Goal: Transaction & Acquisition: Purchase product/service

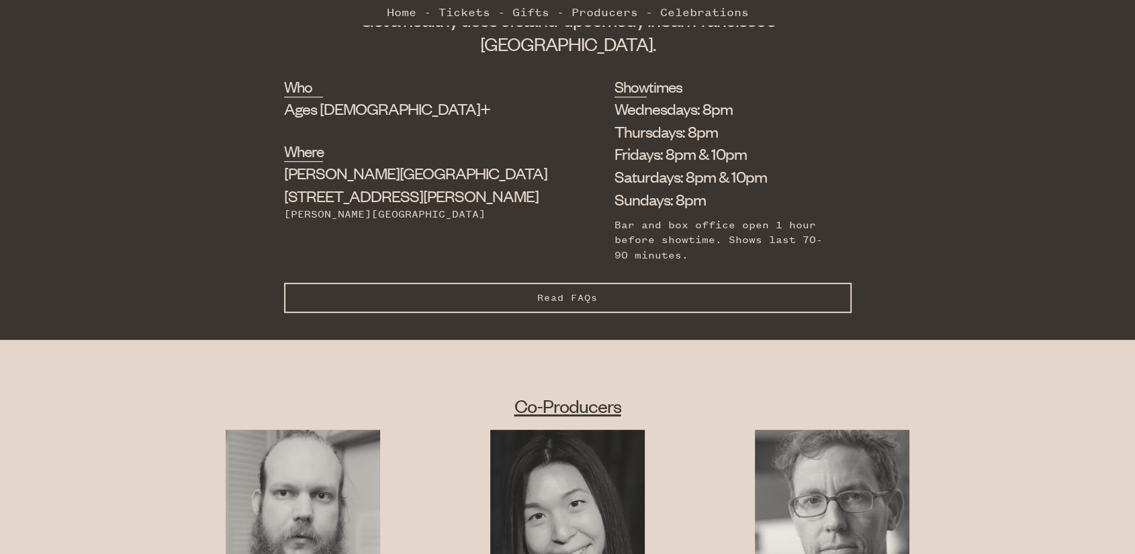
scroll to position [596, 0]
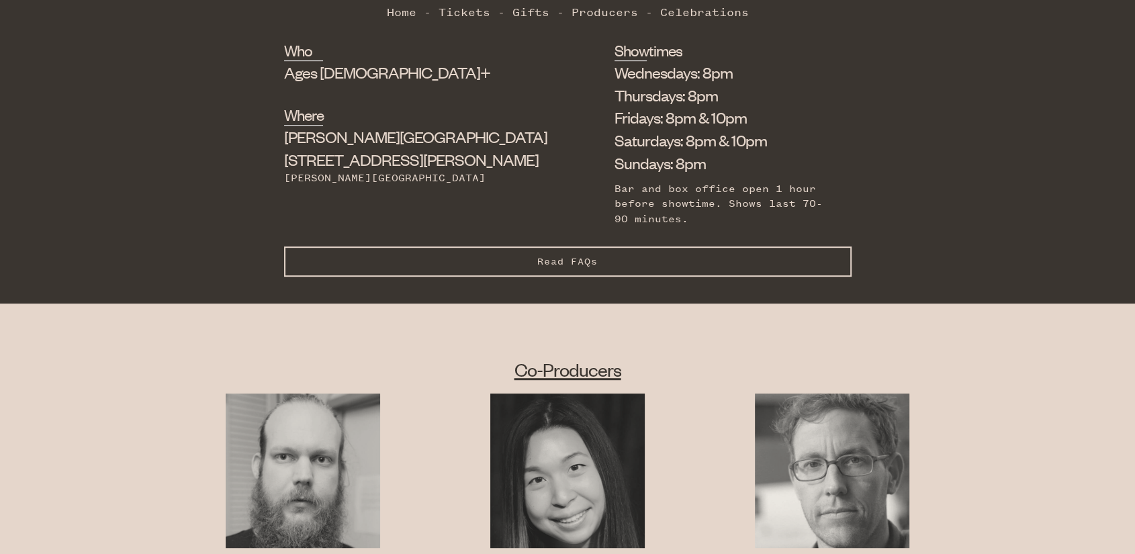
click at [553, 246] on button "Read FAQs Hide FAQs" at bounding box center [567, 261] width 567 height 30
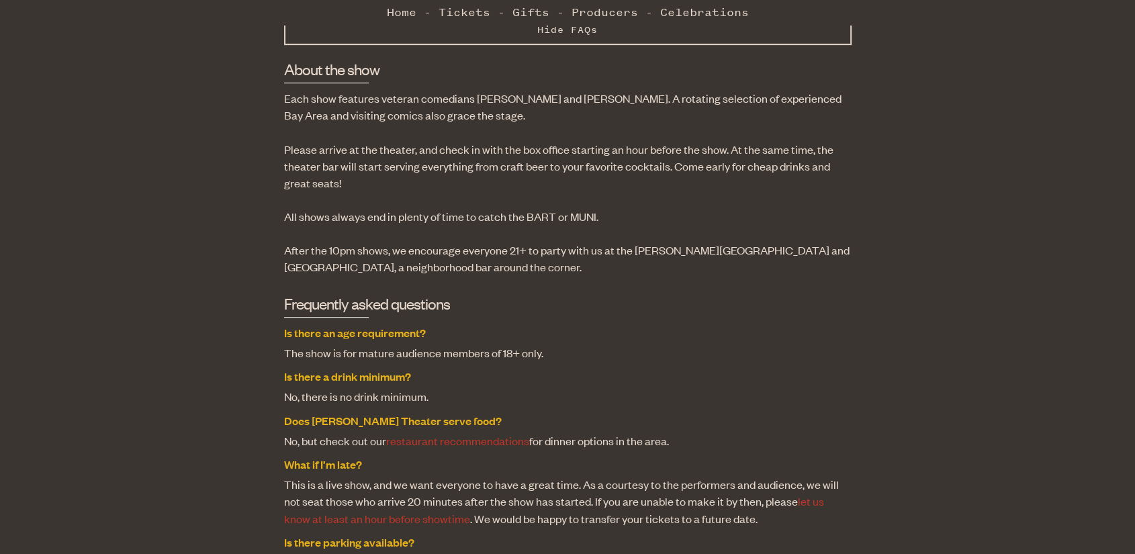
scroll to position [820, 0]
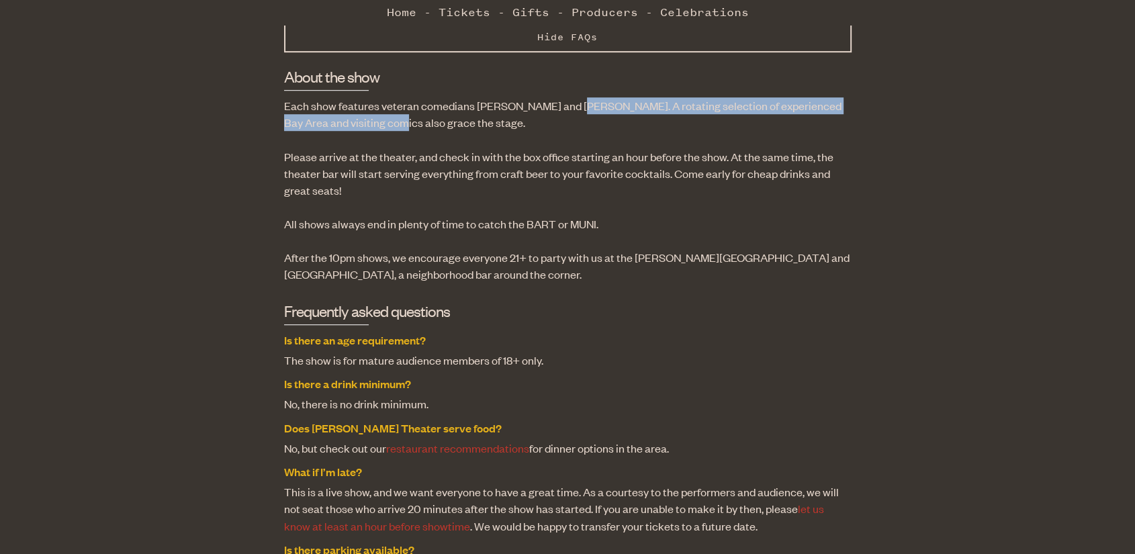
drag, startPoint x: 355, startPoint y: 81, endPoint x: 564, endPoint y: 68, distance: 209.1
click at [564, 97] on p "Each show features veteran comedians [PERSON_NAME] and [PERSON_NAME]. A rotatin…" at bounding box center [567, 114] width 567 height 34
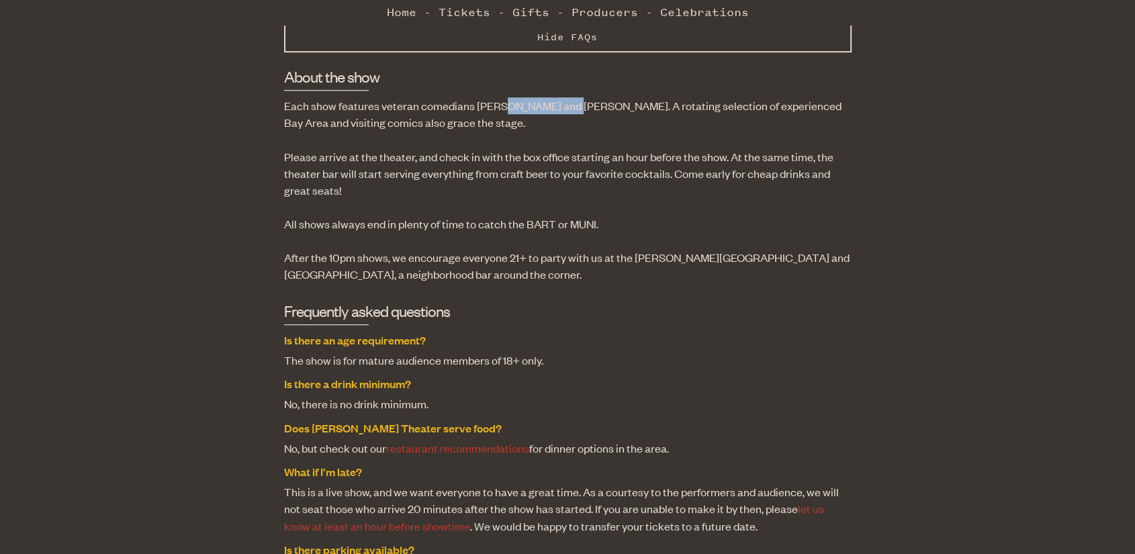
drag, startPoint x: 495, startPoint y: 66, endPoint x: 559, endPoint y: 69, distance: 63.2
click at [559, 97] on p "Each show features veteran comedians [PERSON_NAME] and [PERSON_NAME]. A rotatin…" at bounding box center [567, 114] width 567 height 34
drag, startPoint x: 620, startPoint y: 68, endPoint x: 693, endPoint y: 69, distance: 72.5
click at [693, 97] on p "Each show features veteran comedians [PERSON_NAME] and [PERSON_NAME]. A rotatin…" at bounding box center [567, 114] width 567 height 34
drag, startPoint x: 333, startPoint y: 92, endPoint x: 404, endPoint y: 83, distance: 71.8
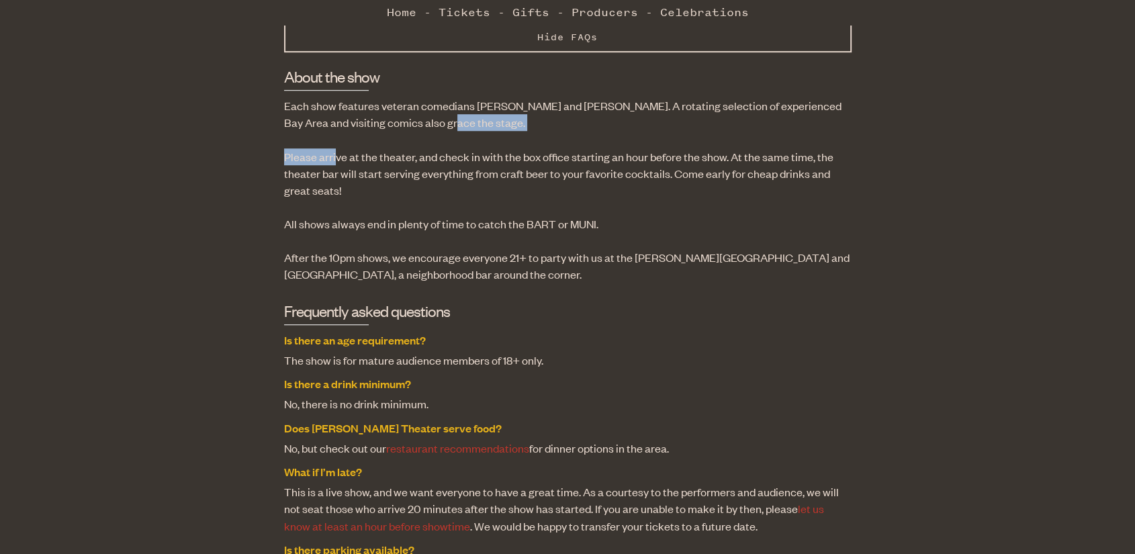
click at [404, 83] on div "About the show Each show features veteran comedians [PERSON_NAME] and [PERSON_N…" at bounding box center [567, 478] width 567 height 824
click at [356, 395] on dd "No, there is no drink minimum." at bounding box center [567, 403] width 567 height 17
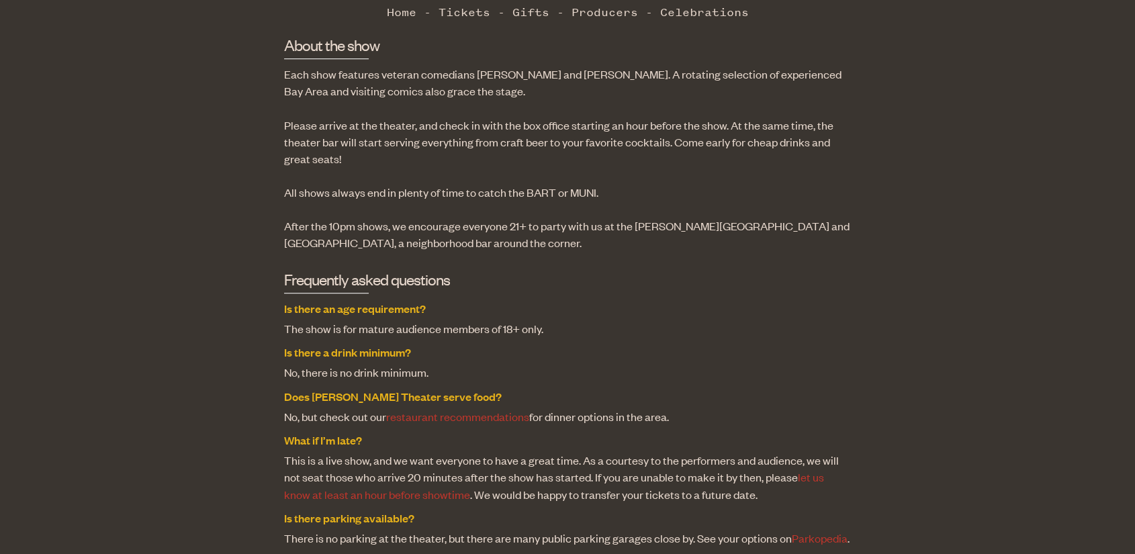
scroll to position [895, 0]
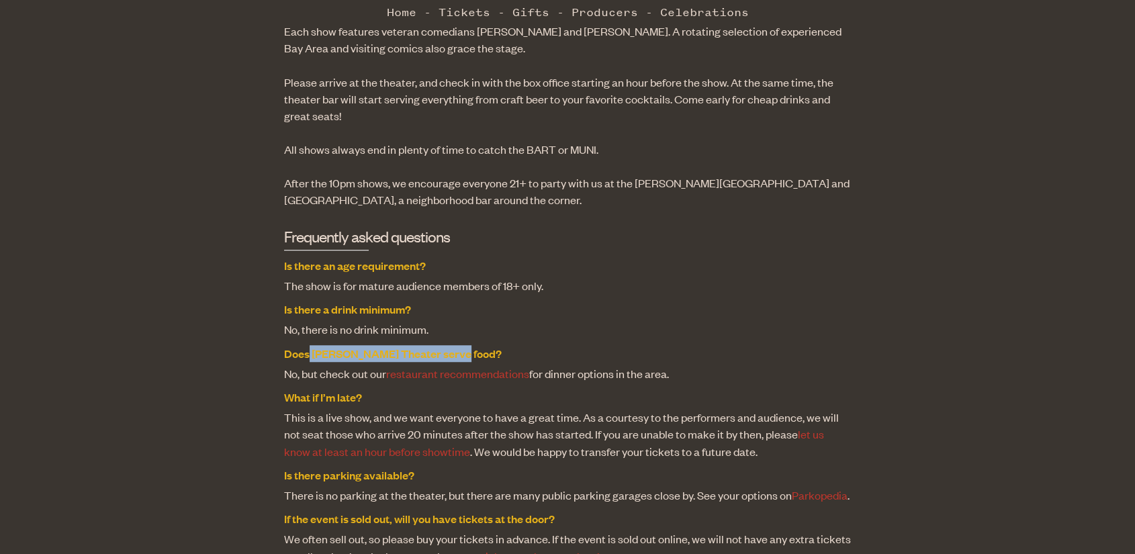
drag, startPoint x: 307, startPoint y: 310, endPoint x: 496, endPoint y: 305, distance: 188.7
click at [496, 345] on dt "Does [PERSON_NAME] Theater serve food?" at bounding box center [567, 353] width 567 height 17
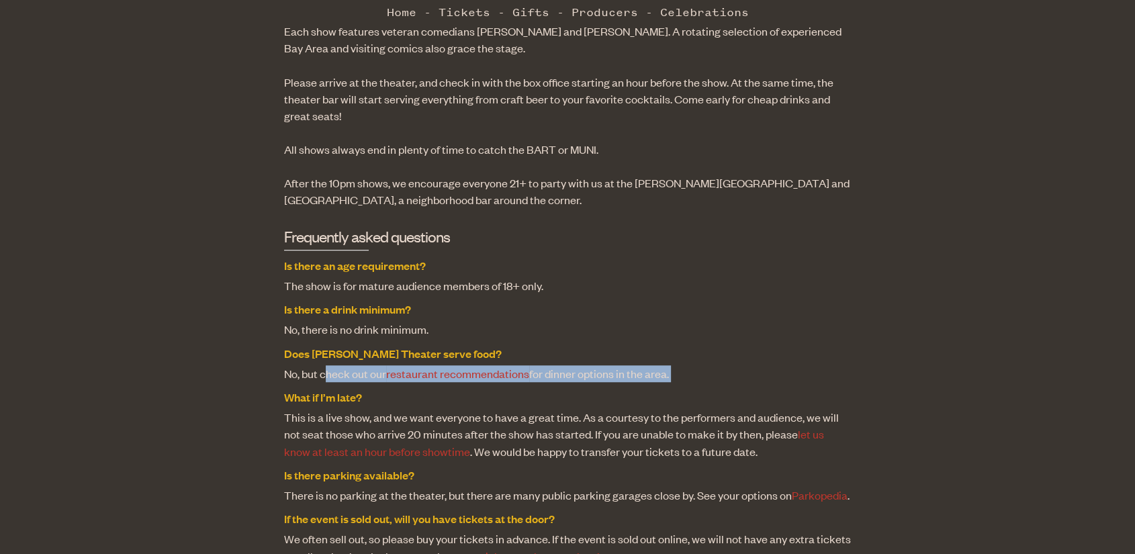
drag, startPoint x: 277, startPoint y: 347, endPoint x: 354, endPoint y: 328, distance: 79.6
click at [350, 328] on div "Who Ages [DEMOGRAPHIC_DATA]+ Where [PERSON_NAME][GEOGRAPHIC_DATA] [STREET_ADDRE…" at bounding box center [567, 292] width 1135 height 1102
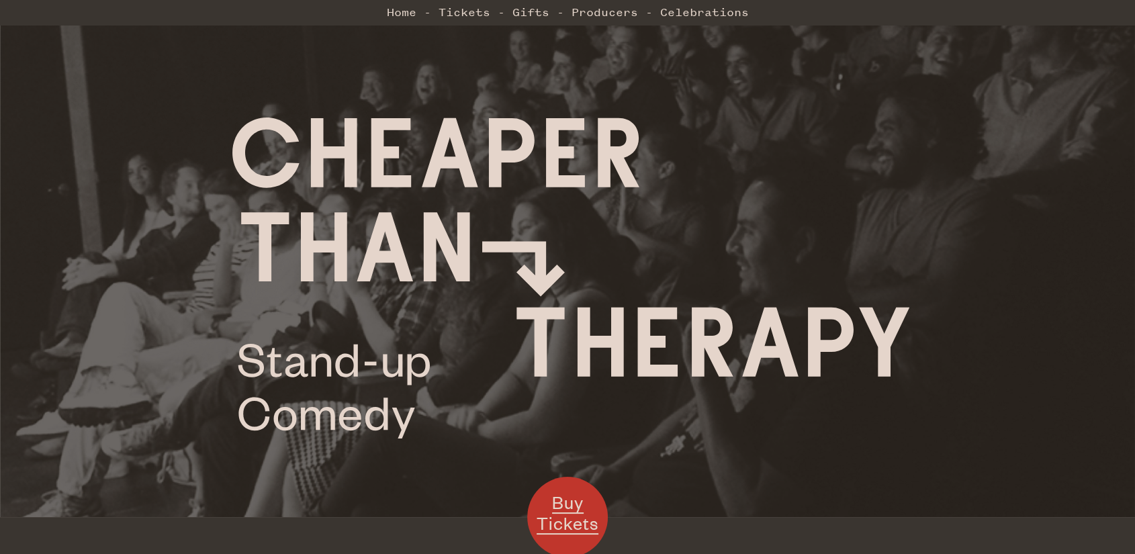
scroll to position [0, 0]
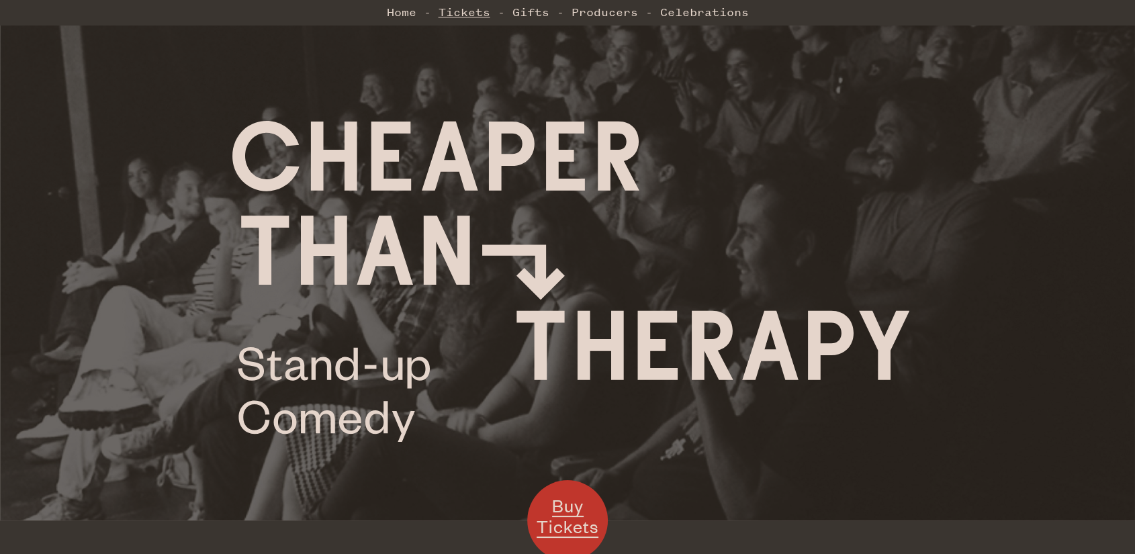
click at [482, 11] on link "Tickets" at bounding box center [464, 12] width 52 height 27
